Goal: Check status

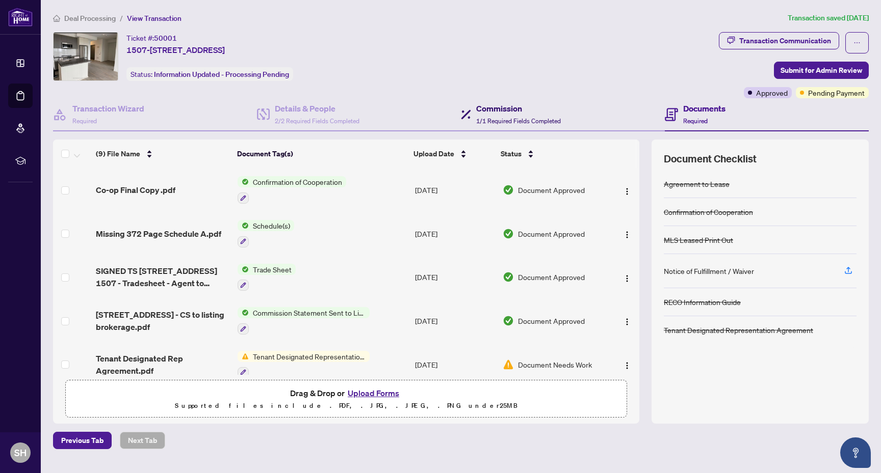
click at [511, 109] on h4 "Commission" at bounding box center [518, 108] width 85 height 12
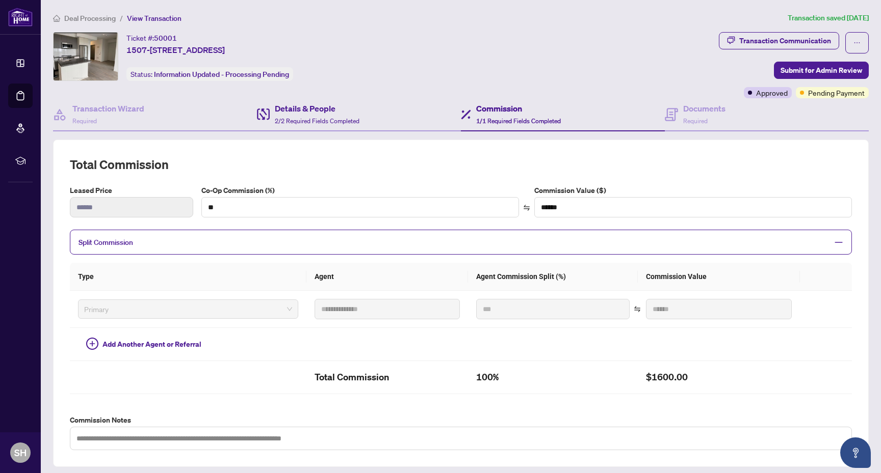
click at [366, 117] on div "Details & People 2/2 Required Fields Completed" at bounding box center [359, 114] width 204 height 33
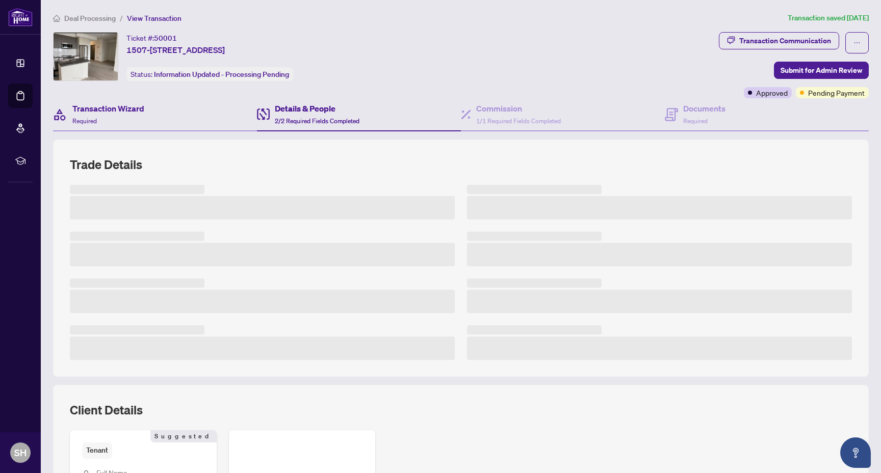
click at [145, 106] on div "Transaction Wizard Required" at bounding box center [155, 114] width 204 height 33
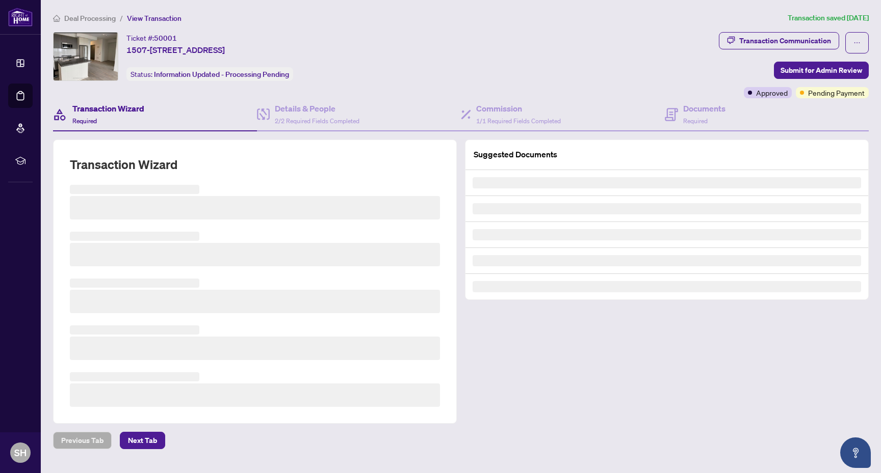
click at [85, 14] on span "Deal Processing" at bounding box center [89, 18] width 51 height 9
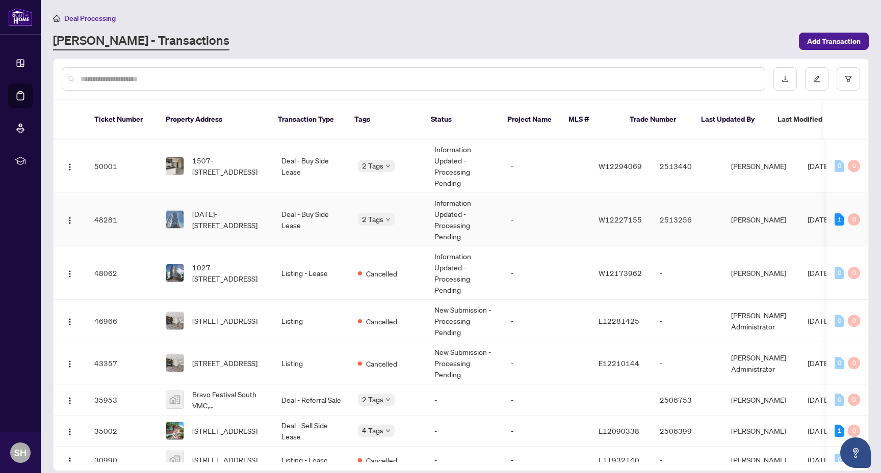
click at [453, 193] on td "Information Updated - Processing Pending" at bounding box center [464, 220] width 76 height 54
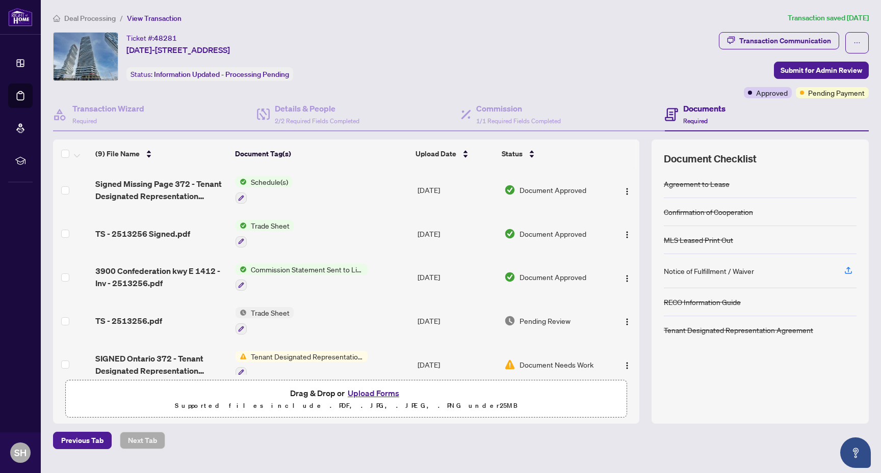
click at [104, 21] on span "Deal Processing" at bounding box center [89, 18] width 51 height 9
